Goal: Check status: Check status

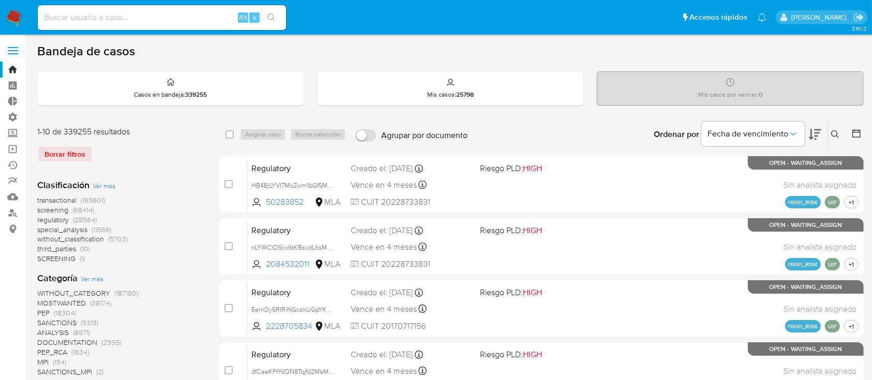
click at [830, 139] on button at bounding box center [836, 134] width 17 height 12
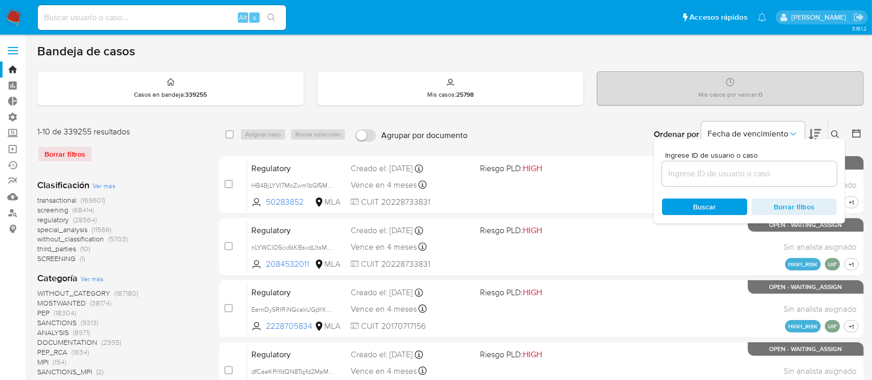
click at [750, 168] on input at bounding box center [749, 173] width 175 height 13
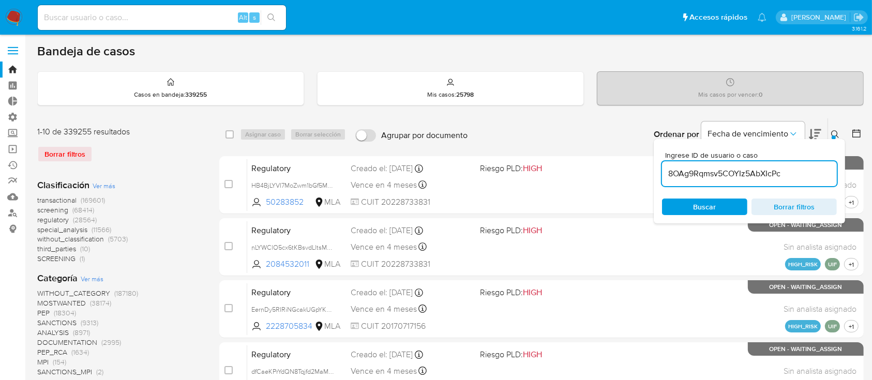
type input "8OAg9Rqmsv5COYIz5AbXIcPc"
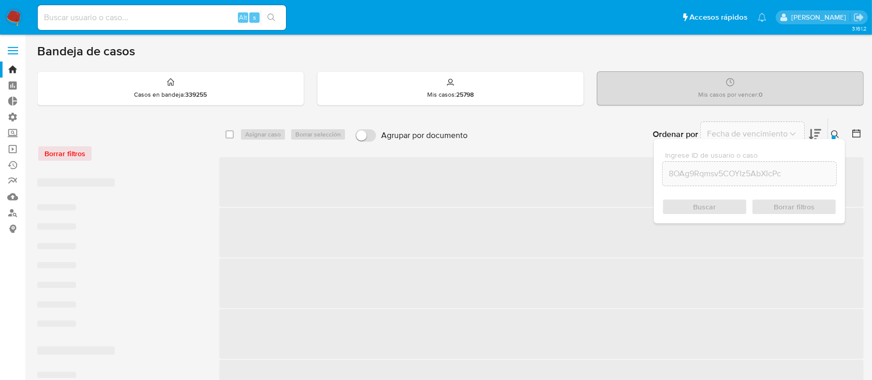
click at [834, 132] on icon at bounding box center [835, 134] width 8 height 8
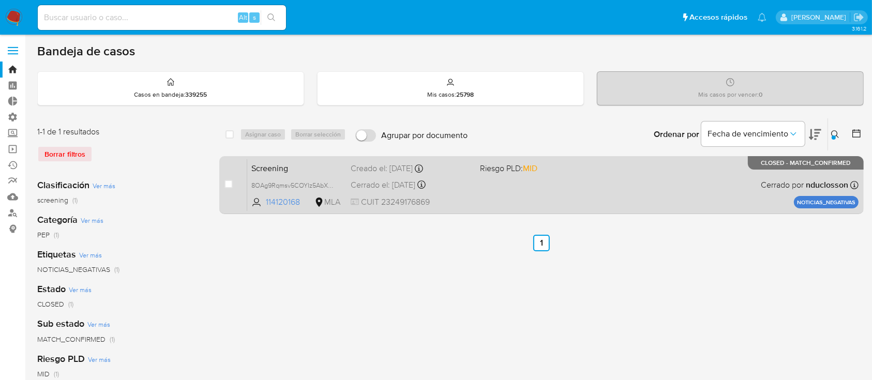
click at [641, 198] on div "Screening 8OAg9Rqmsv5COYIz5AbXIcPc 114120168 MLA Riesgo PLD: MID Creado el: 16/…" at bounding box center [552, 185] width 611 height 52
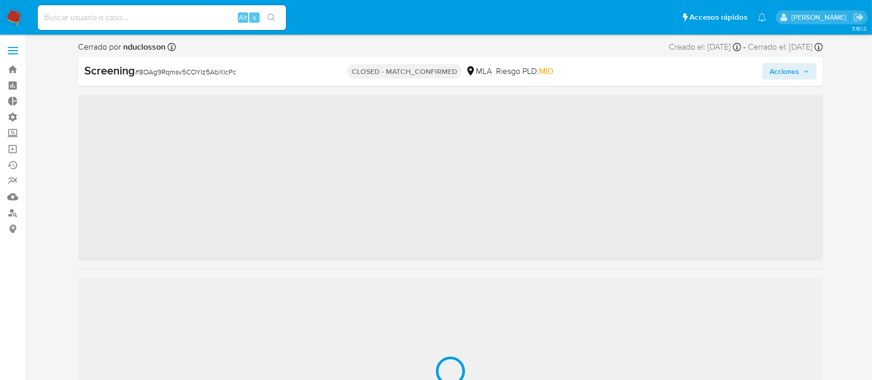
click at [790, 76] on span "Acciones" at bounding box center [783, 71] width 29 height 17
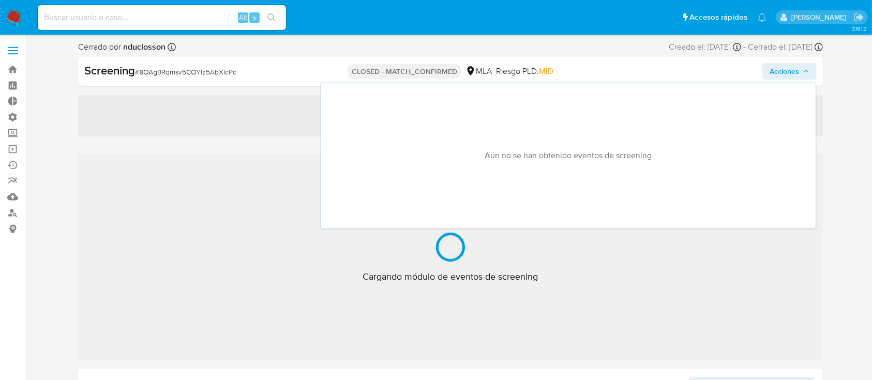
select select "10"
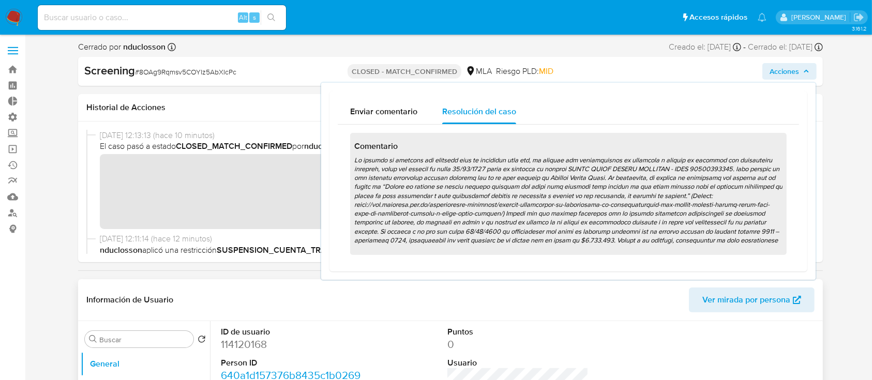
click at [762, 63] on button "Acciones" at bounding box center [789, 71] width 54 height 17
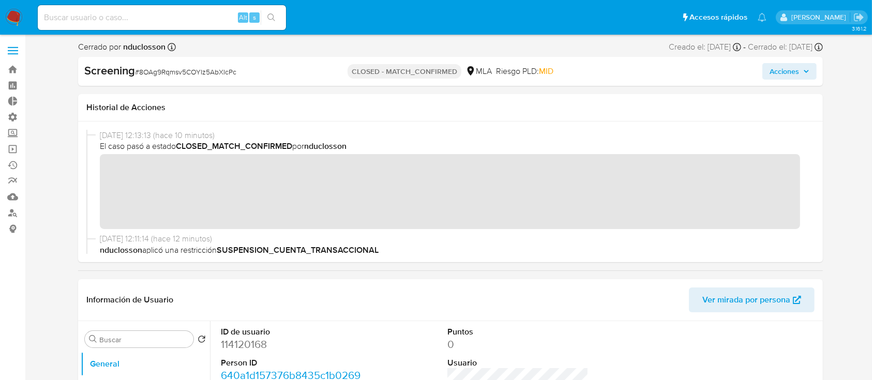
click at [792, 74] on span "Acciones" at bounding box center [783, 71] width 29 height 17
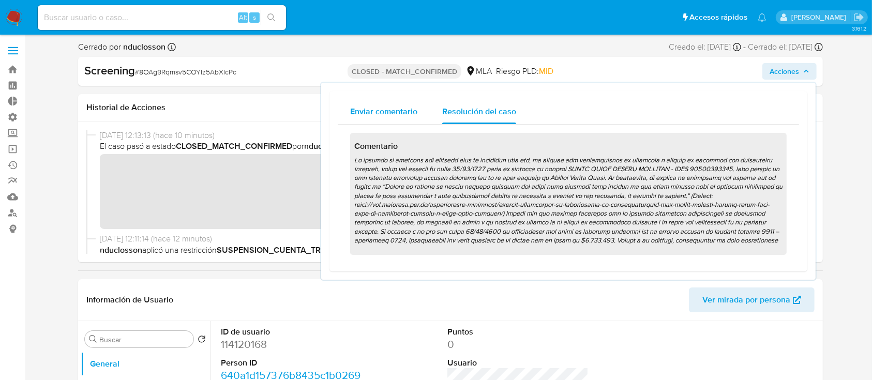
click at [386, 115] on span "Enviar comentario" at bounding box center [383, 111] width 67 height 12
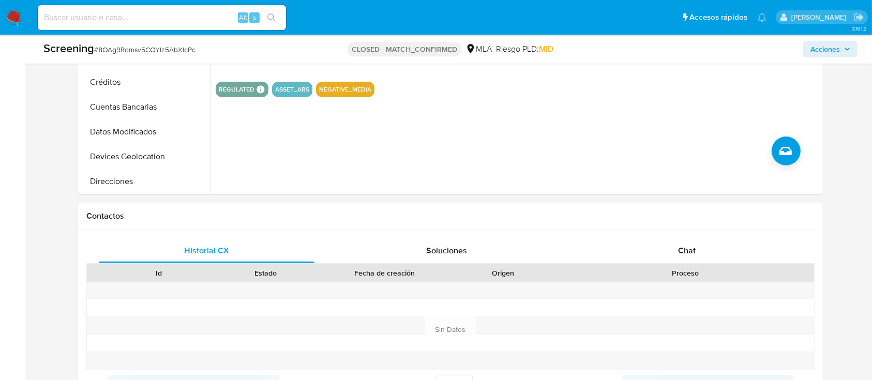
scroll to position [369, 0]
